Goal: Browse casually

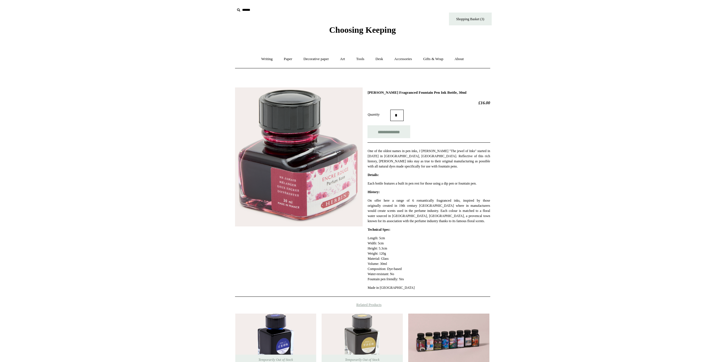
click at [364, 32] on span "Choosing Keeping" at bounding box center [362, 29] width 67 height 9
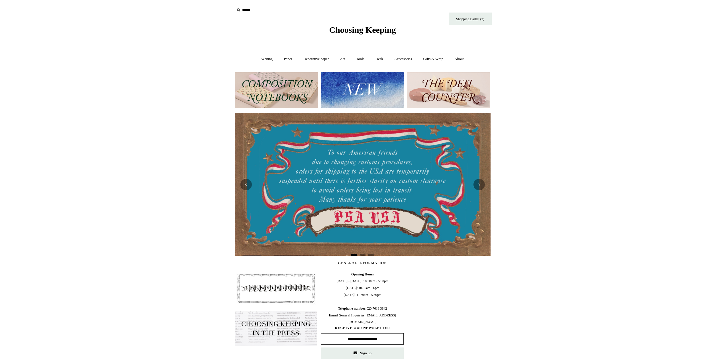
click at [363, 104] on img at bounding box center [362, 90] width 83 height 36
